Goal: Navigation & Orientation: Understand site structure

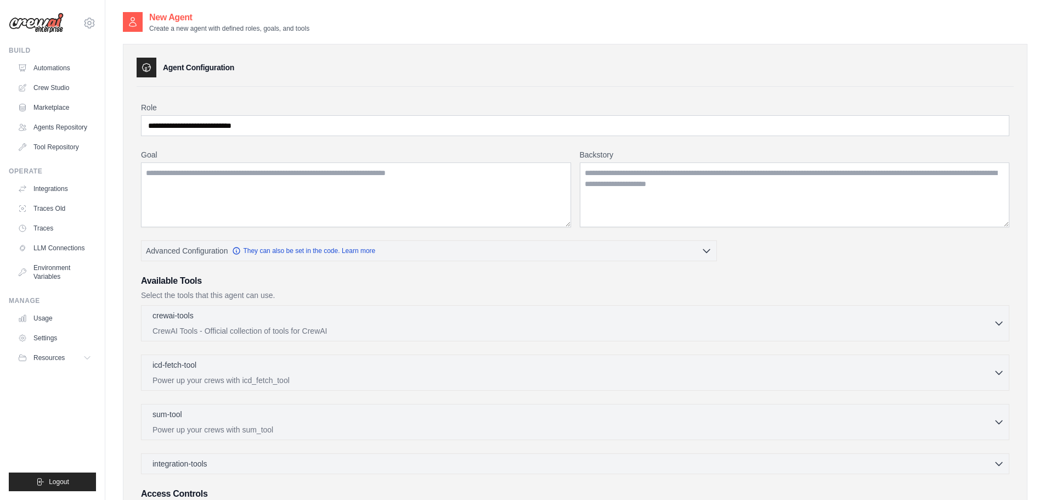
drag, startPoint x: 57, startPoint y: 62, endPoint x: 217, endPoint y: 89, distance: 163.1
click at [57, 62] on link "Automations" at bounding box center [54, 68] width 83 height 18
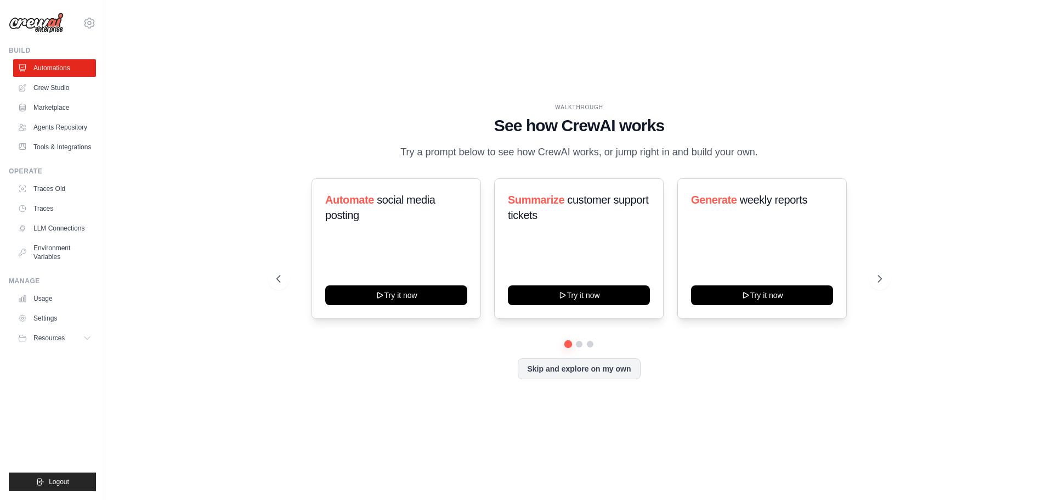
click at [139, 250] on div "WALKTHROUGH See how [PERSON_NAME] works Try a prompt below to see how [PERSON_N…" at bounding box center [579, 250] width 913 height 478
click at [884, 270] on button at bounding box center [880, 279] width 22 height 22
click at [868, 278] on div "Create email marketing campaigns Try it now Process invoices automatically Try …" at bounding box center [580, 248] width 606 height 140
click at [882, 275] on icon at bounding box center [881, 278] width 11 height 11
